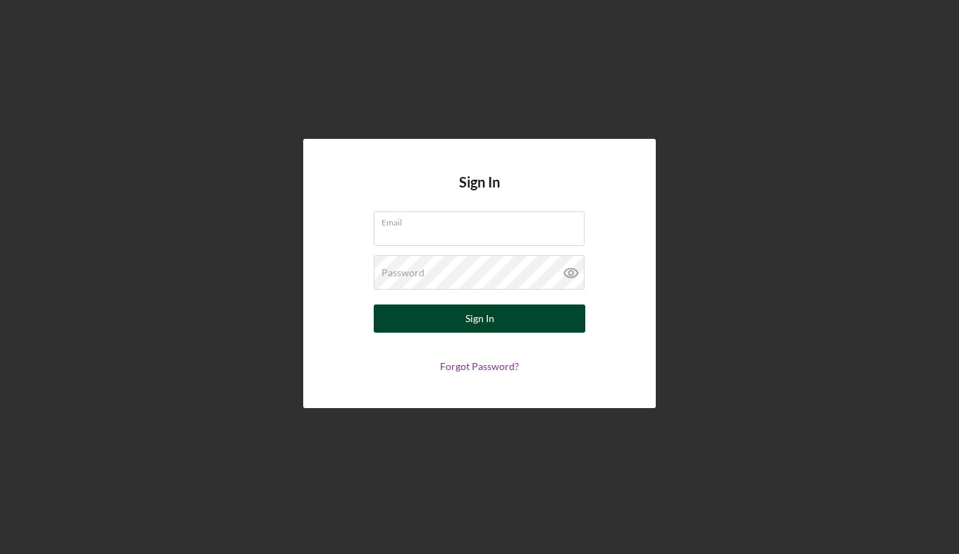
type input "[EMAIL_ADDRESS][DOMAIN_NAME]"
click at [484, 316] on div "Sign In" at bounding box center [479, 319] width 29 height 28
